Goal: Check status: Check status

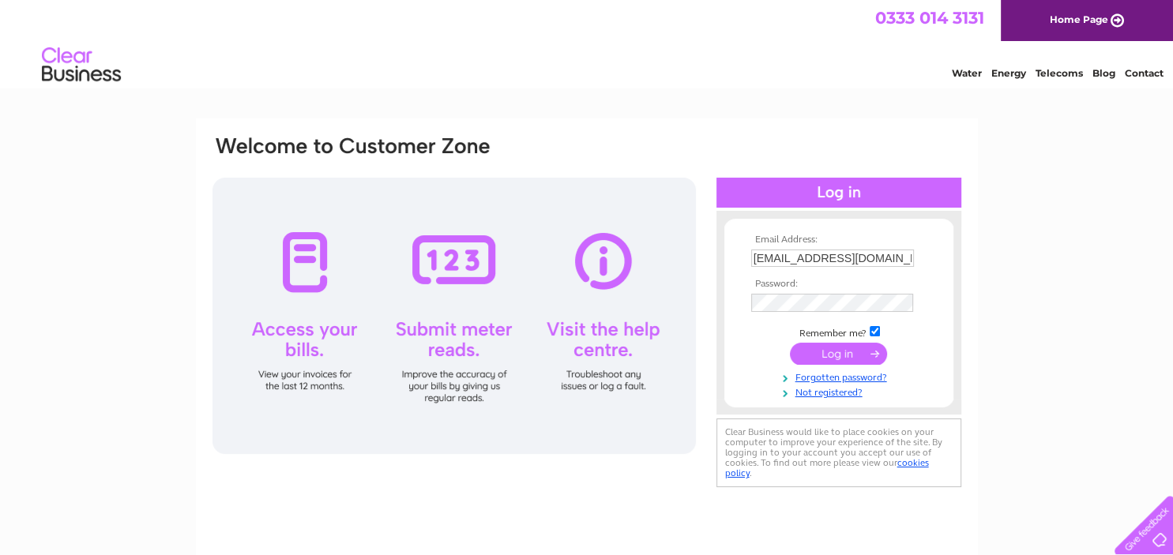
click at [834, 359] on input "submit" at bounding box center [838, 354] width 97 height 22
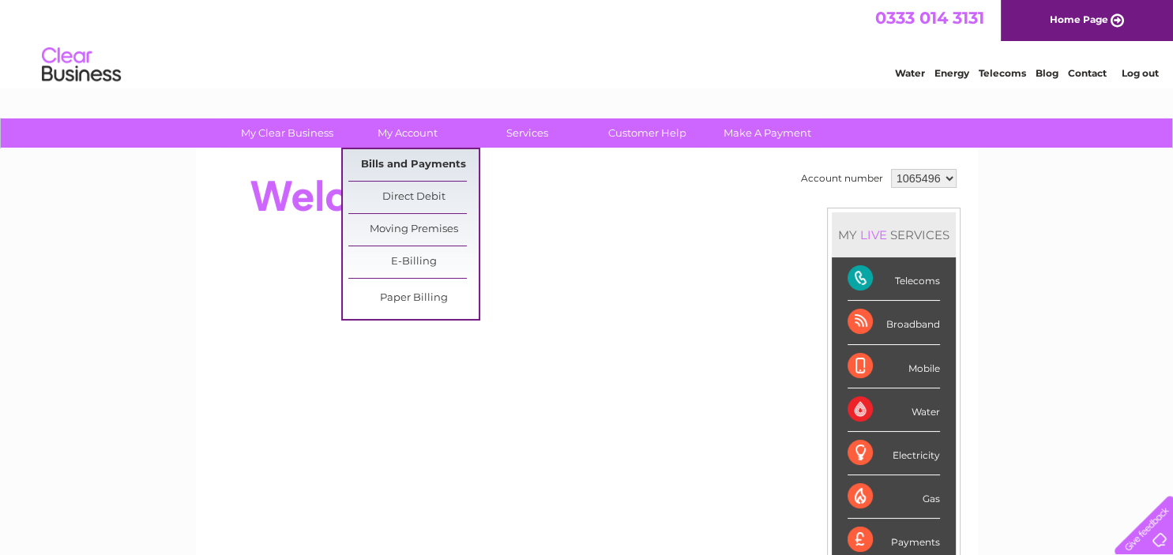
click at [421, 167] on link "Bills and Payments" at bounding box center [413, 165] width 130 height 32
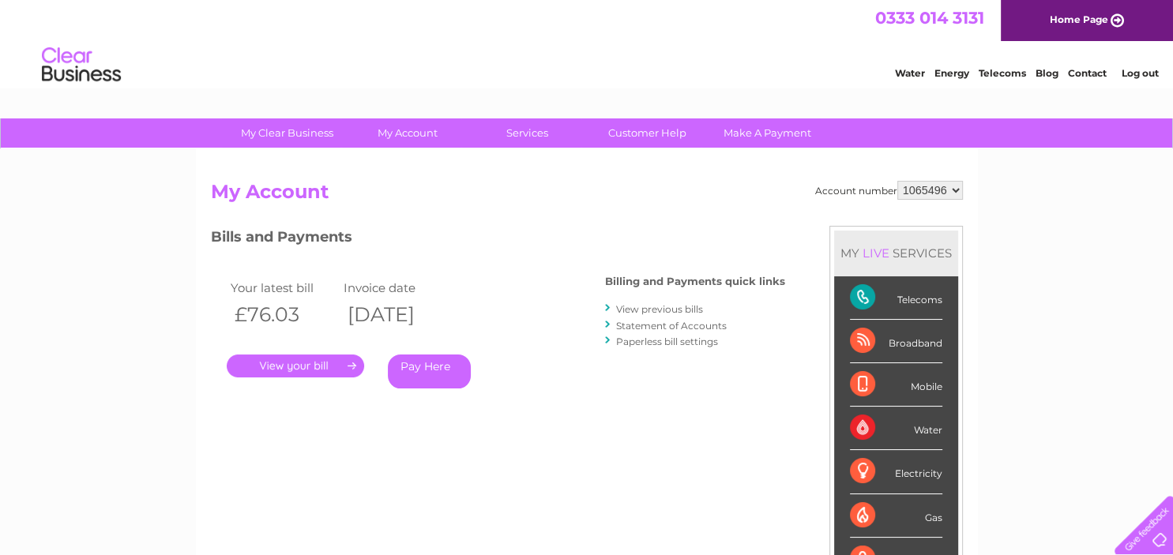
click at [292, 368] on link "." at bounding box center [295, 366] width 137 height 23
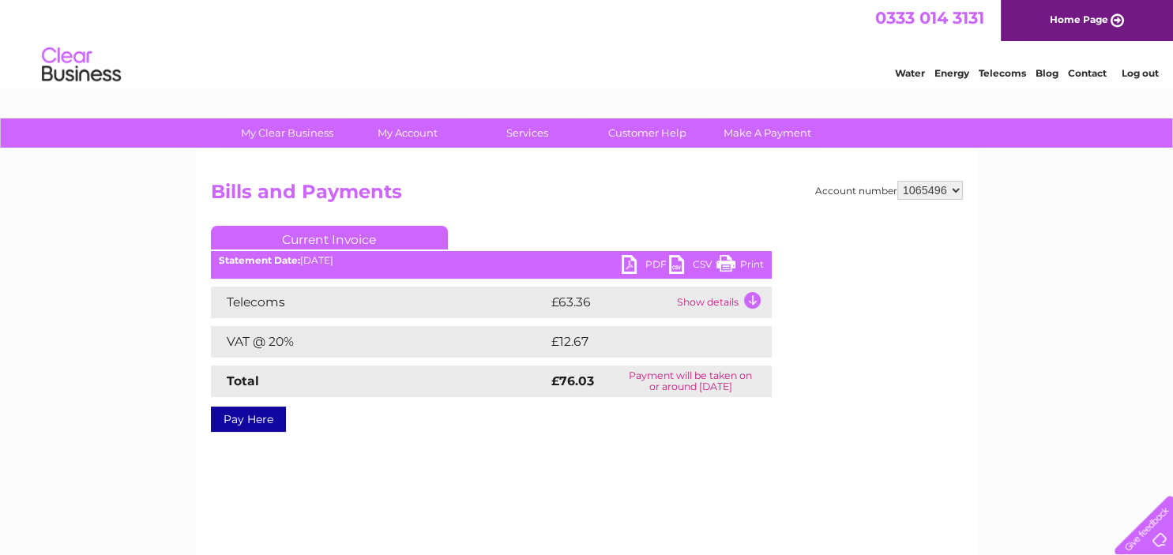
click at [644, 259] on link "PDF" at bounding box center [645, 266] width 47 height 23
